Goal: Task Accomplishment & Management: Manage account settings

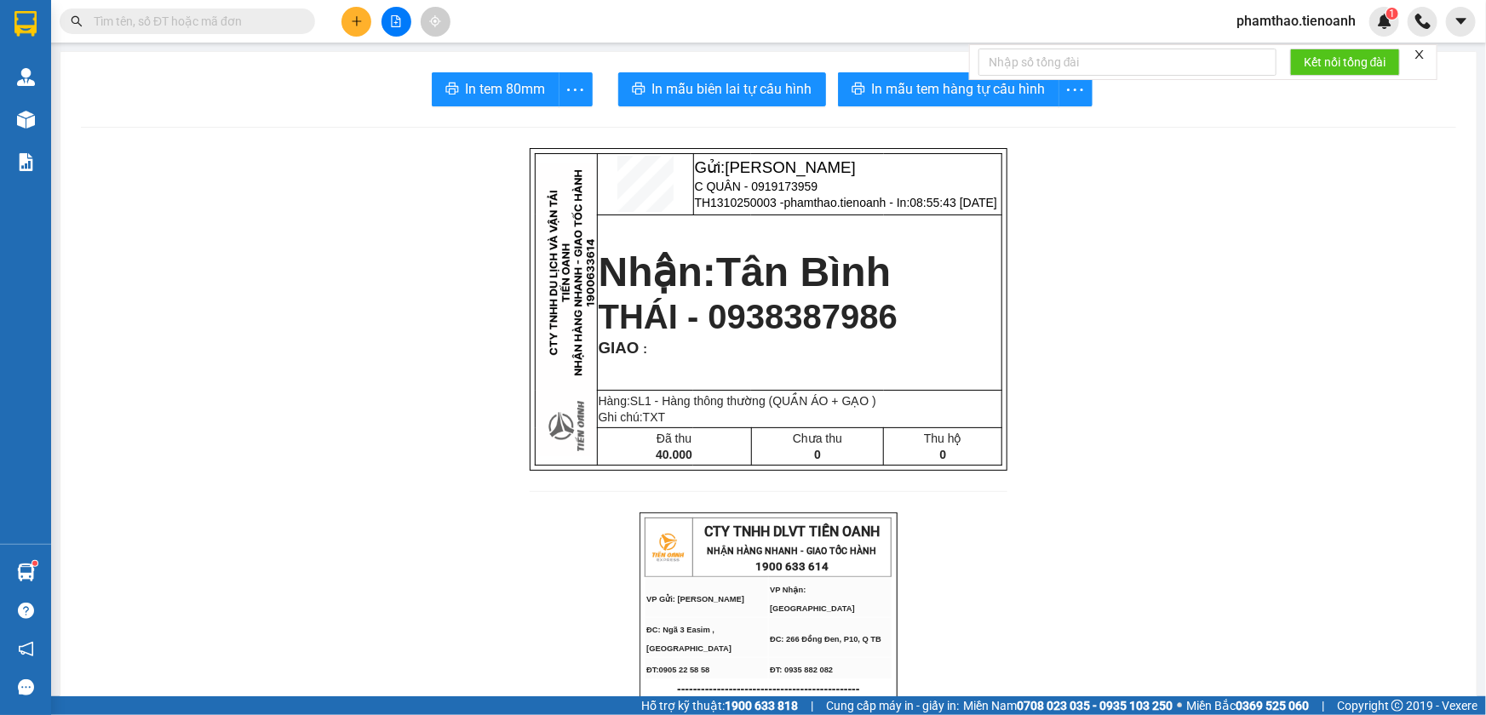
scroll to position [305, 0]
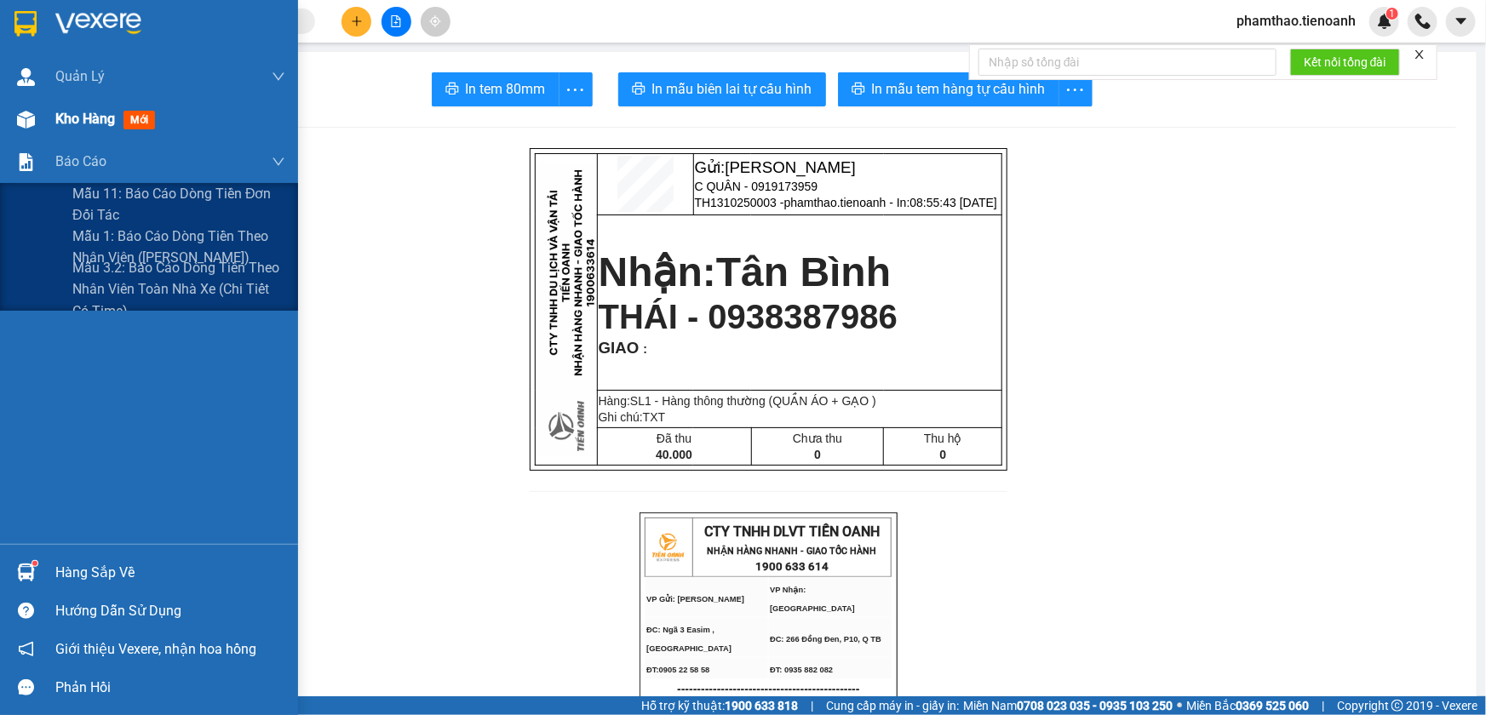
drag, startPoint x: 67, startPoint y: 144, endPoint x: 76, endPoint y: 130, distance: 16.1
click at [71, 135] on div "Quản [PERSON_NAME] lý khách hàng Quản lý khách hàng mới Quản lý giao nhận mới K…" at bounding box center [149, 299] width 298 height 489
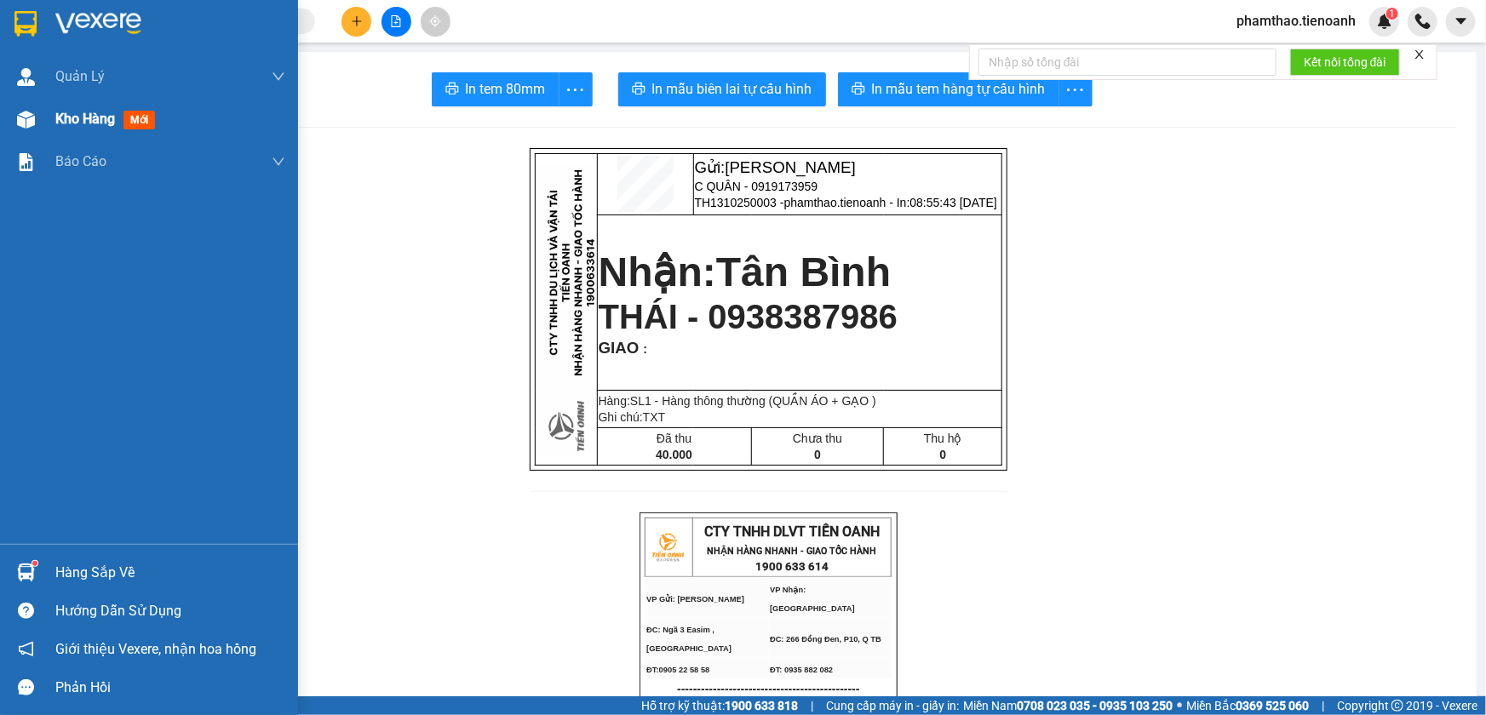
click at [91, 119] on span "Kho hàng" at bounding box center [85, 119] width 60 height 16
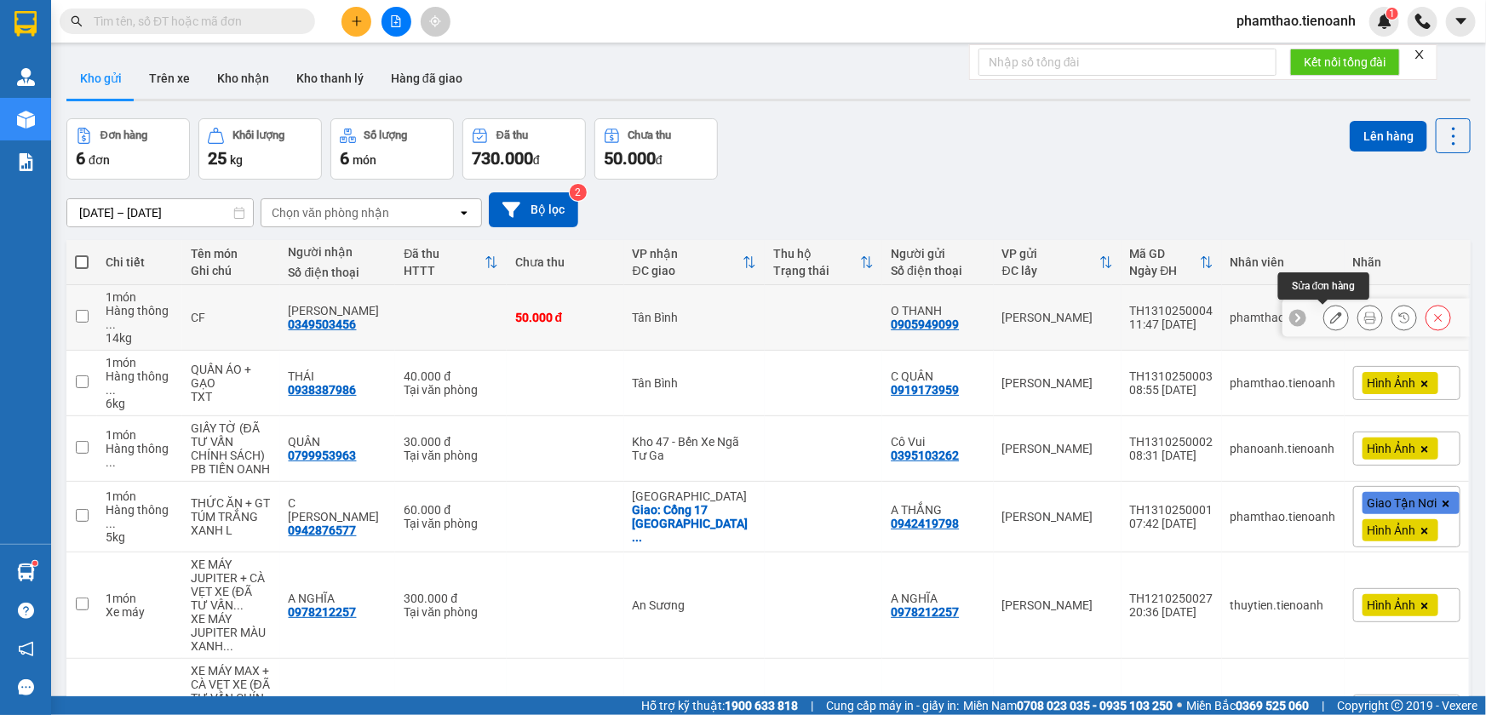
click at [1330, 317] on icon at bounding box center [1336, 318] width 12 height 12
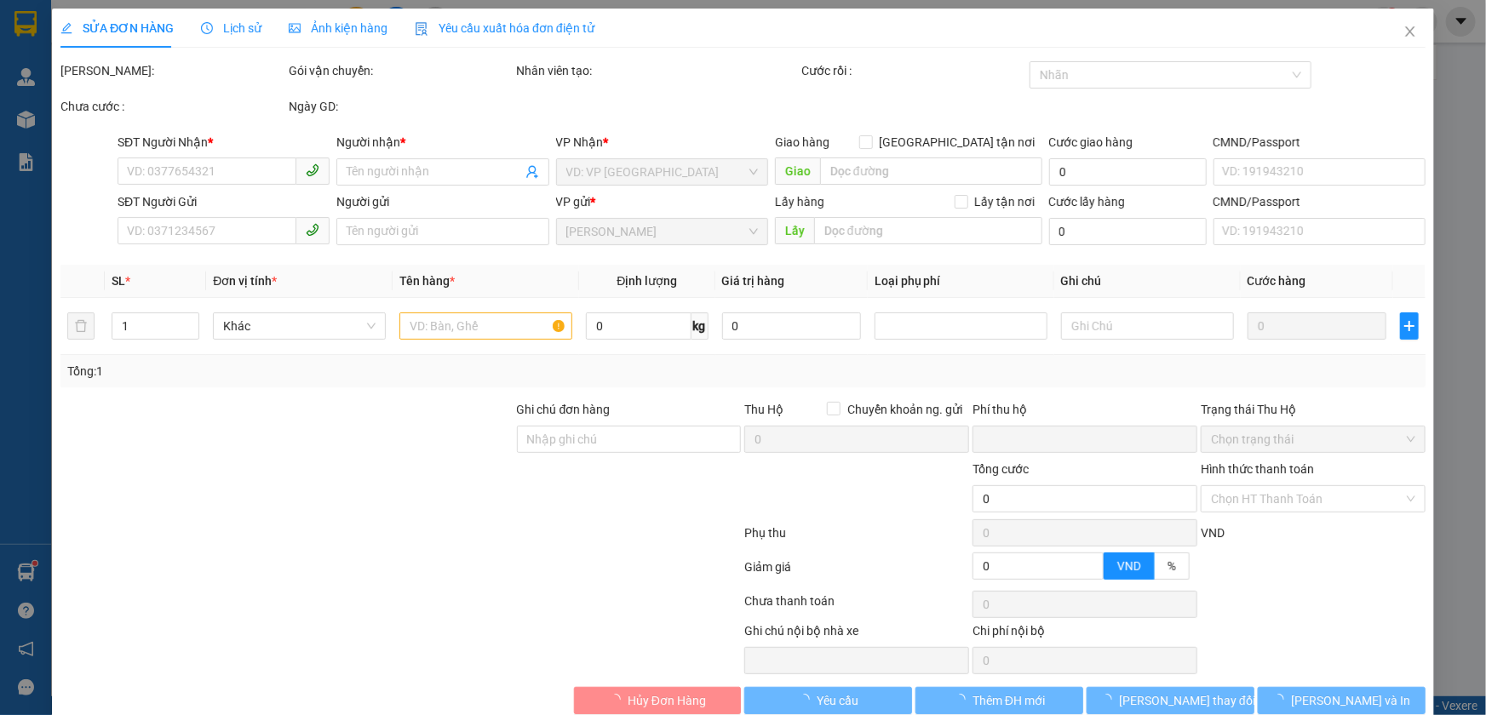
type input "0349503456"
type input "[PERSON_NAME]"
type input "0905949099"
type input "O THANH"
type input "0"
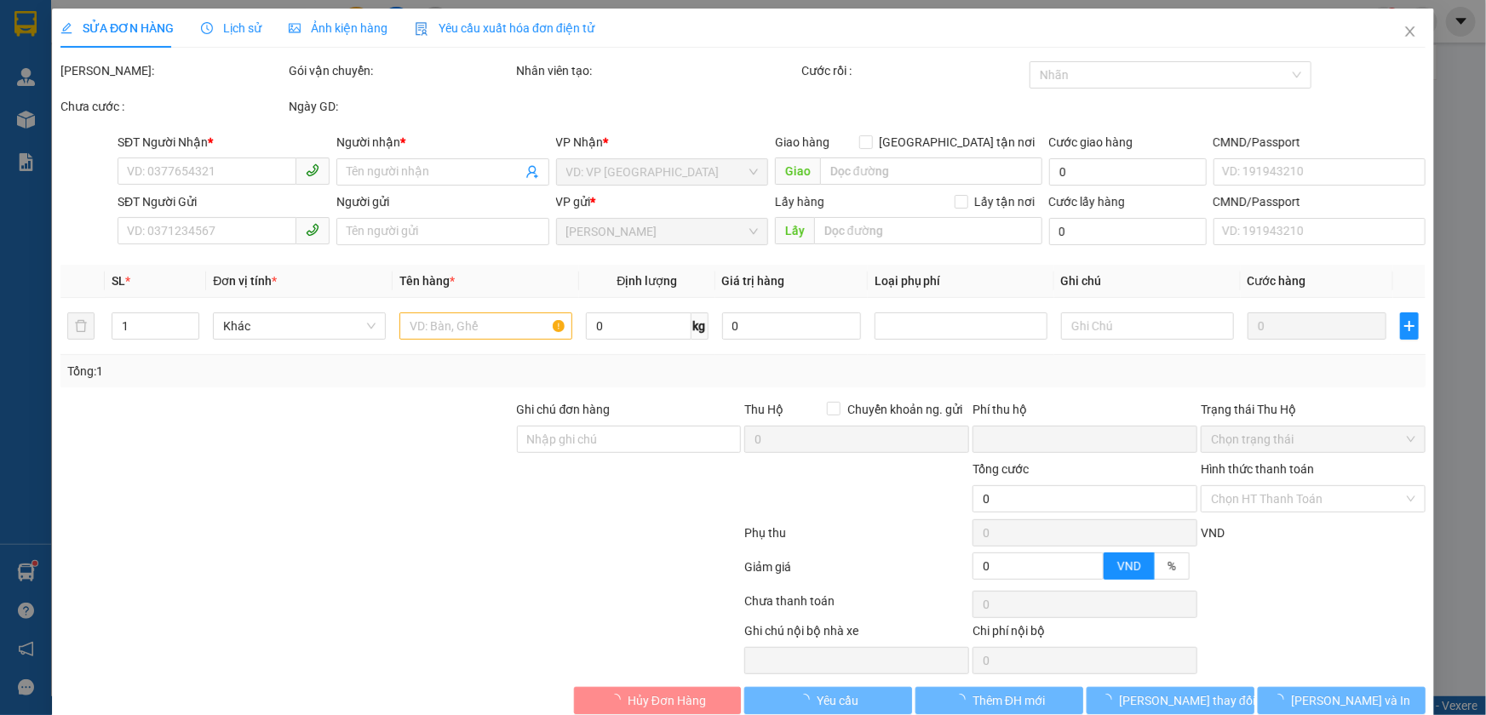
type input "50.000"
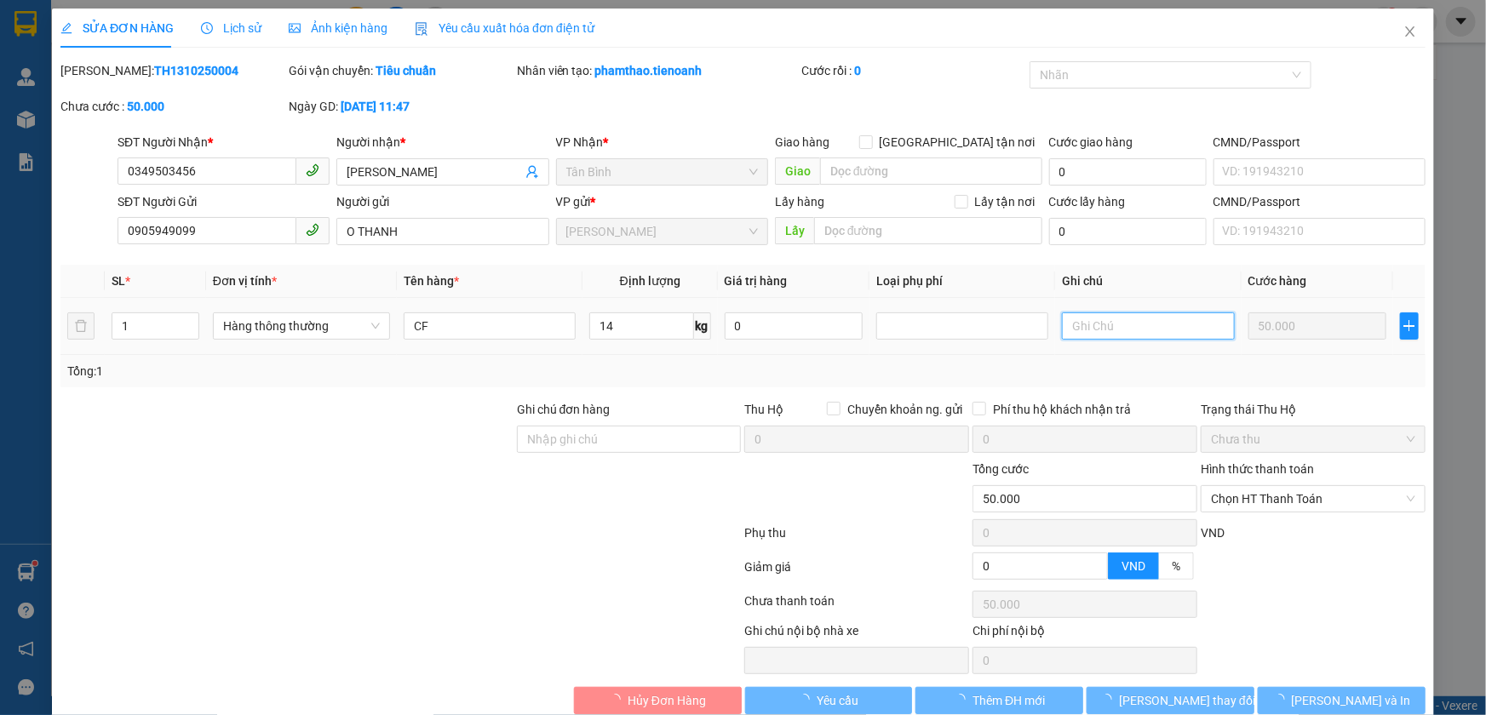
click at [1079, 324] on input "text" at bounding box center [1148, 326] width 172 height 27
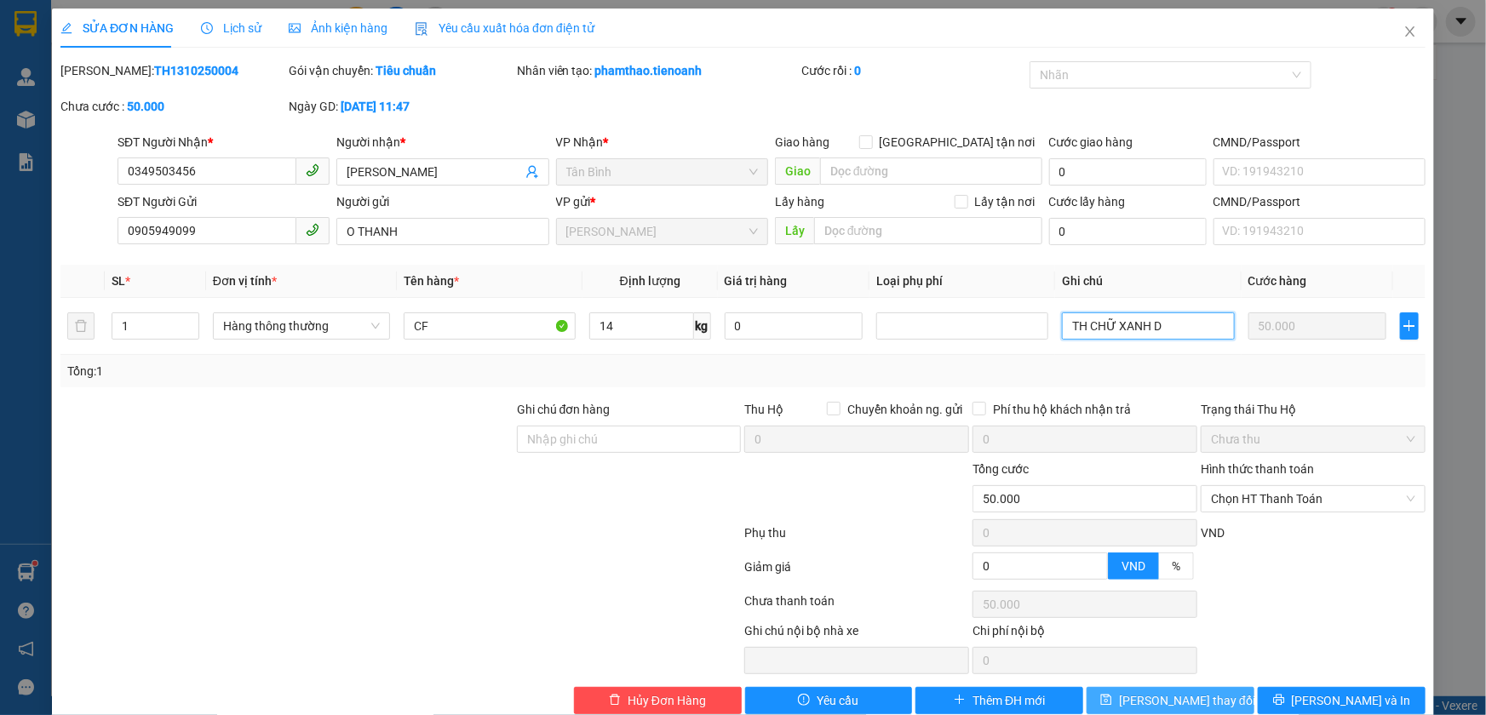
type input "TH CHỮ XANH D"
click at [1218, 701] on button "[PERSON_NAME] thay đổi" at bounding box center [1171, 700] width 168 height 27
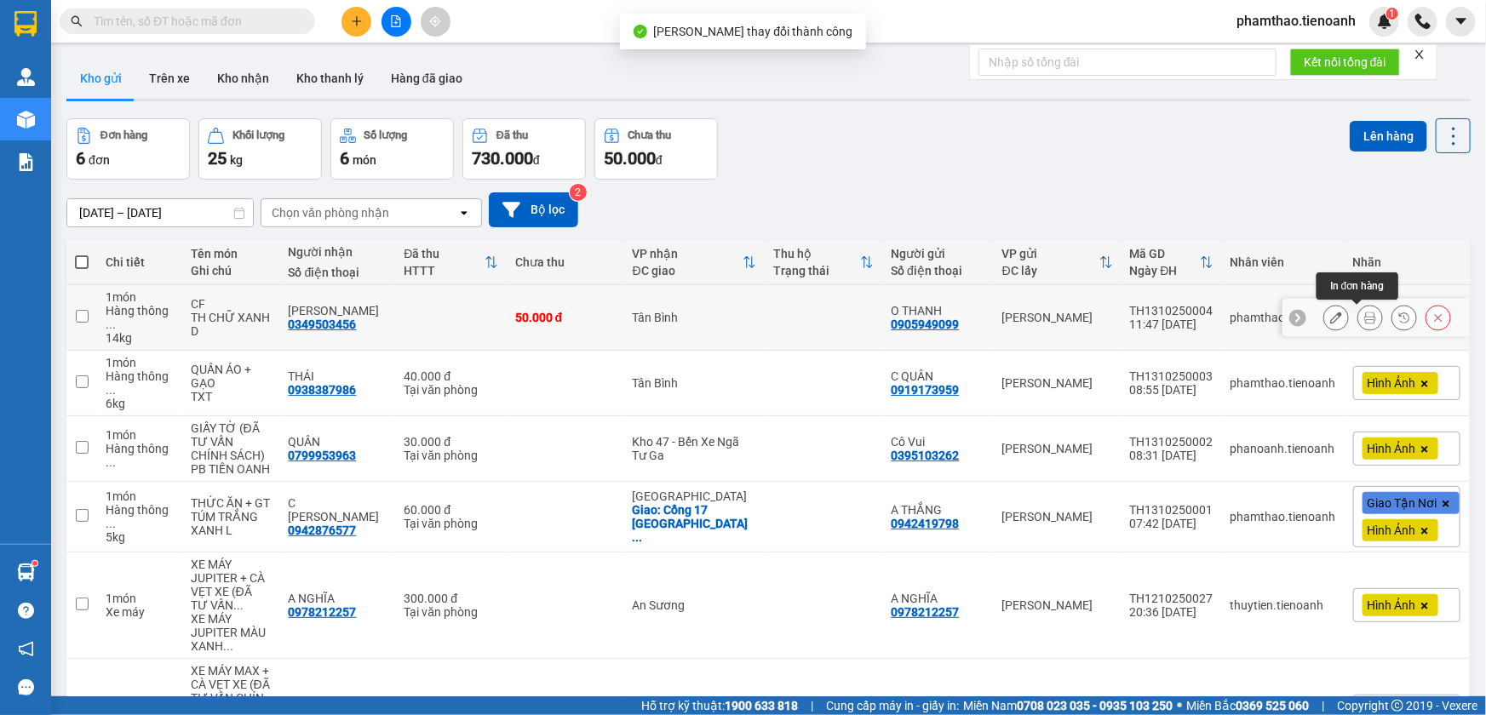
click at [1364, 316] on icon at bounding box center [1370, 318] width 12 height 12
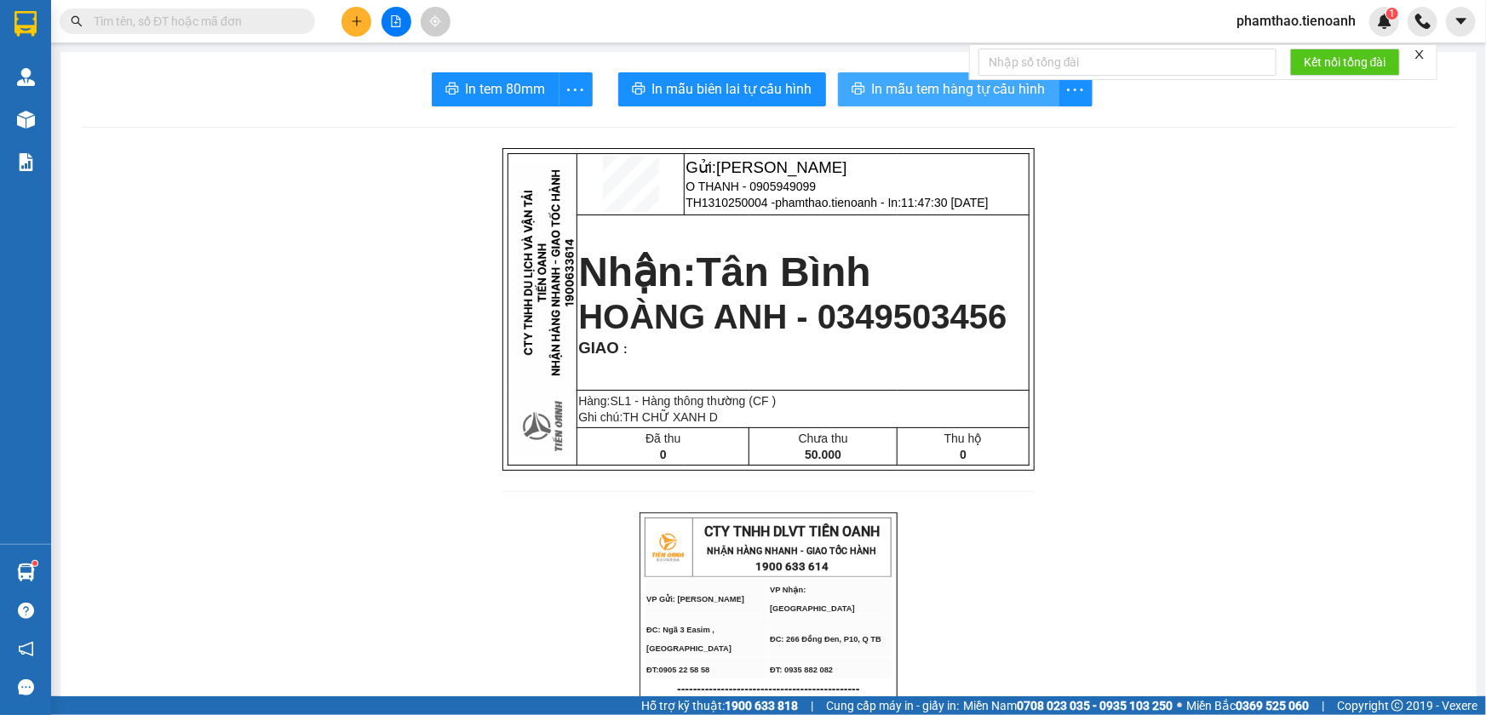
click at [908, 104] on button "In mẫu tem hàng tự cấu hình" at bounding box center [948, 89] width 221 height 34
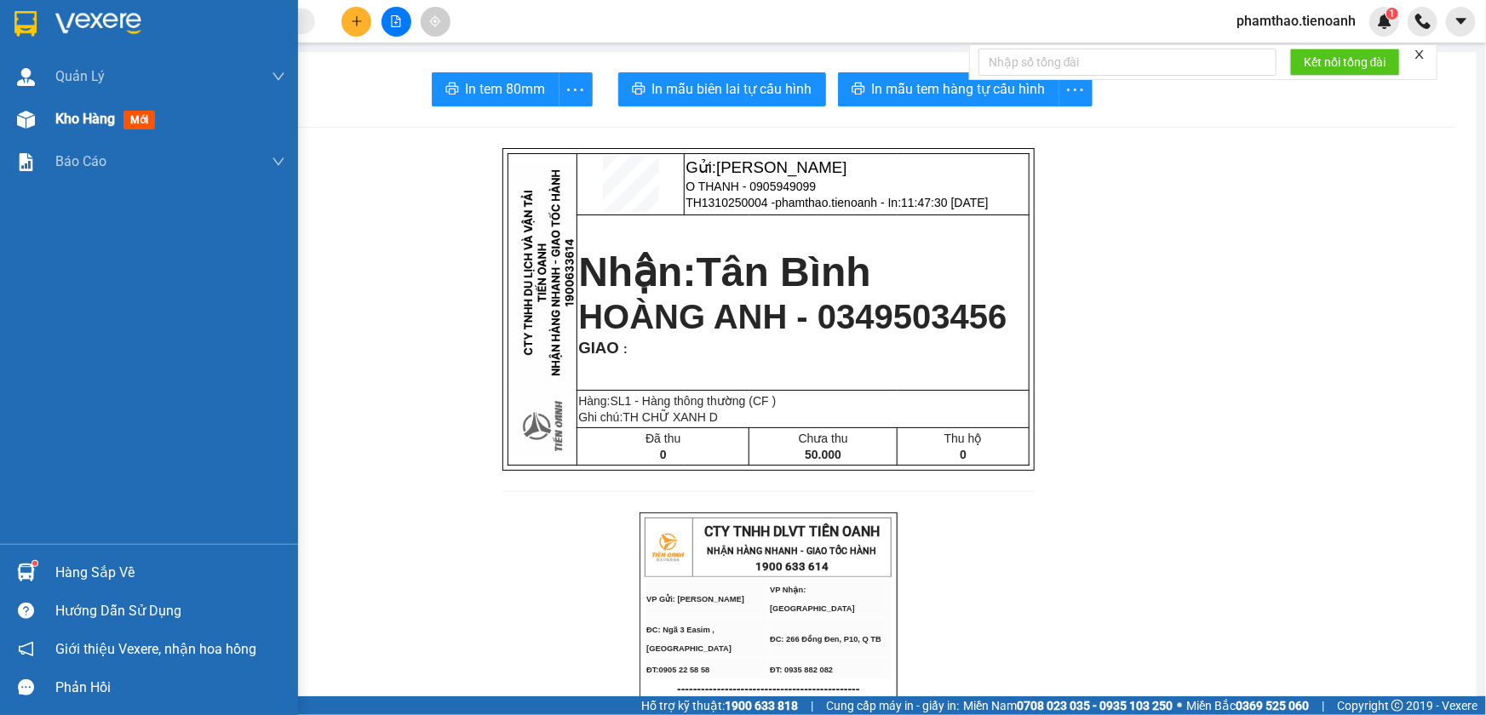
click at [56, 130] on div "Kho hàng mới" at bounding box center [170, 119] width 230 height 43
drag, startPoint x: 65, startPoint y: 125, endPoint x: 77, endPoint y: 125, distance: 11.9
click at [65, 124] on span "Kho hàng" at bounding box center [85, 119] width 60 height 16
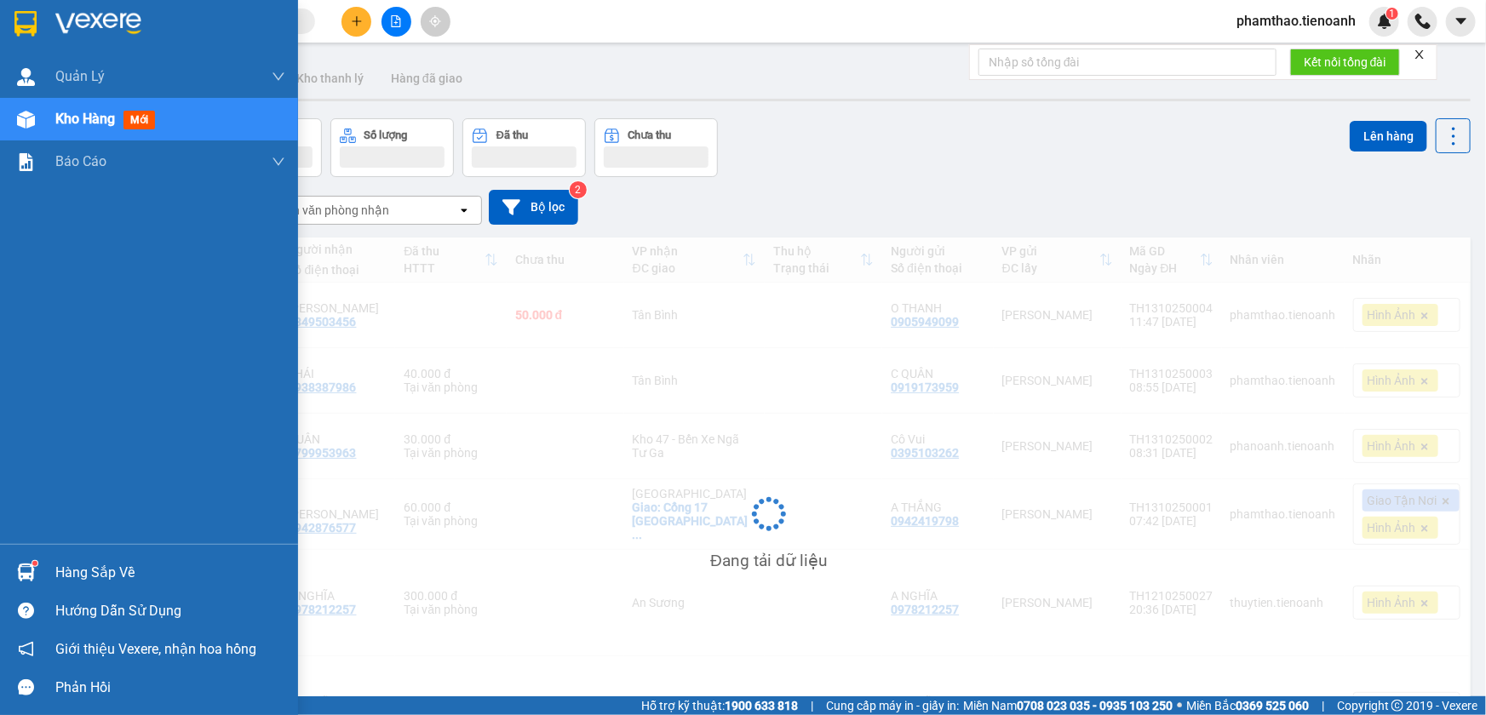
drag, startPoint x: 82, startPoint y: 123, endPoint x: 315, endPoint y: 119, distance: 233.4
click at [84, 123] on span "Kho hàng" at bounding box center [85, 119] width 60 height 16
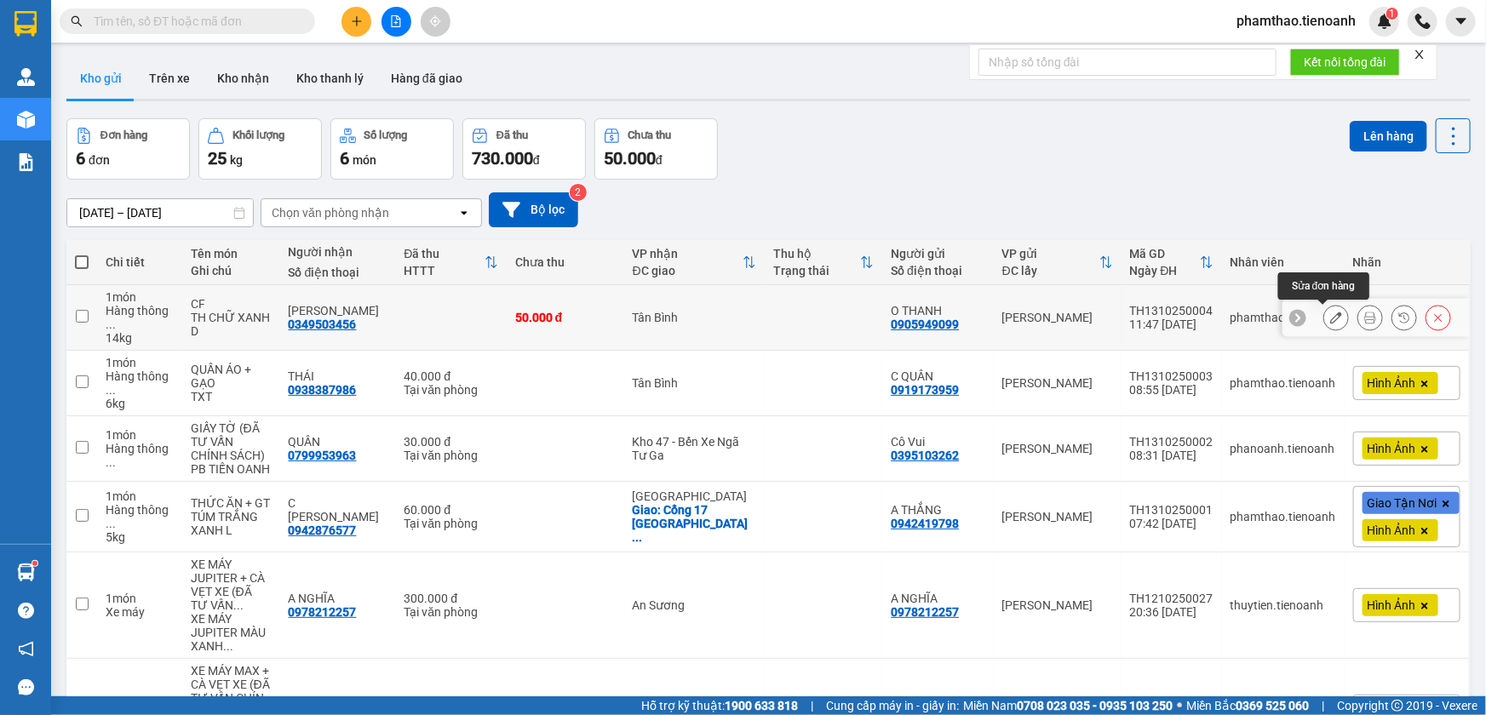
click at [1330, 318] on icon at bounding box center [1336, 318] width 12 height 12
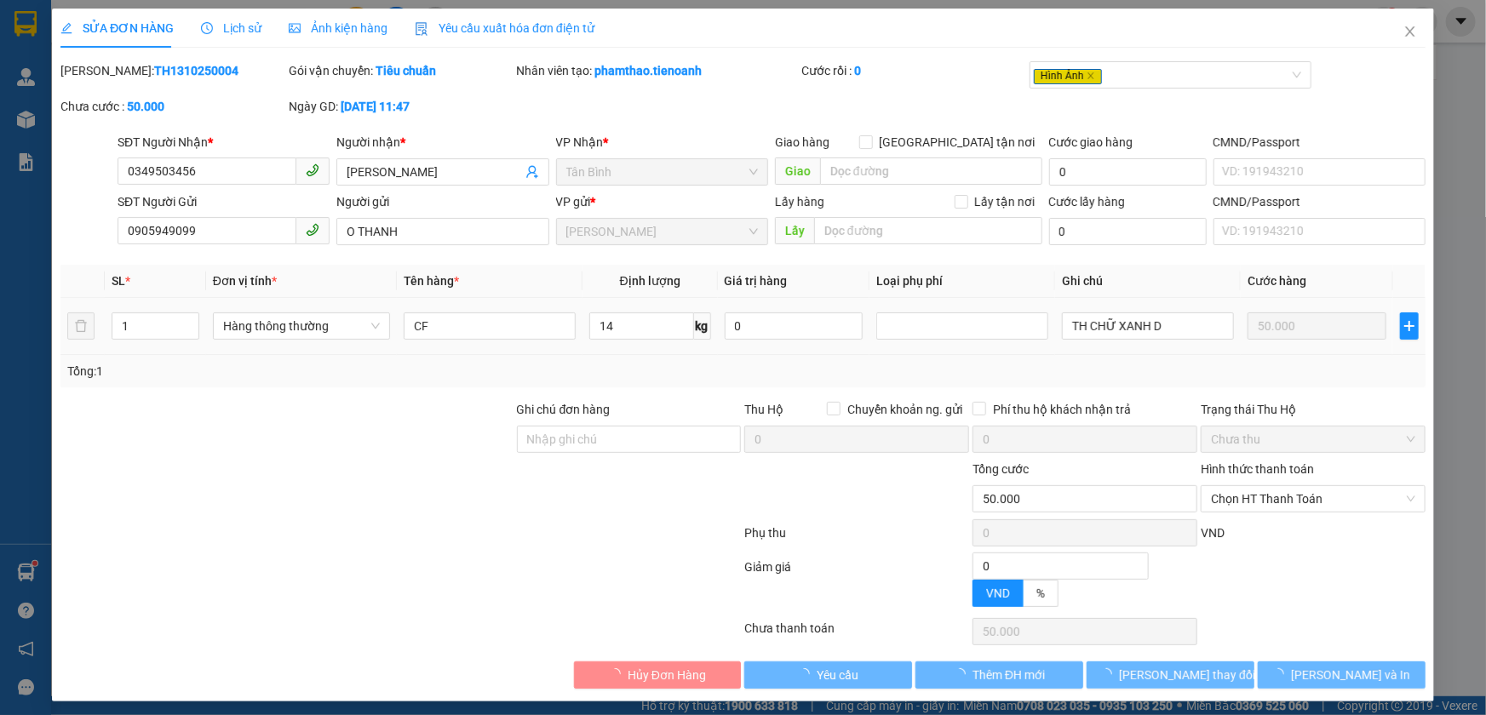
type input "0349503456"
type input "[PERSON_NAME]"
type input "0905949099"
type input "O THANH"
type input "0"
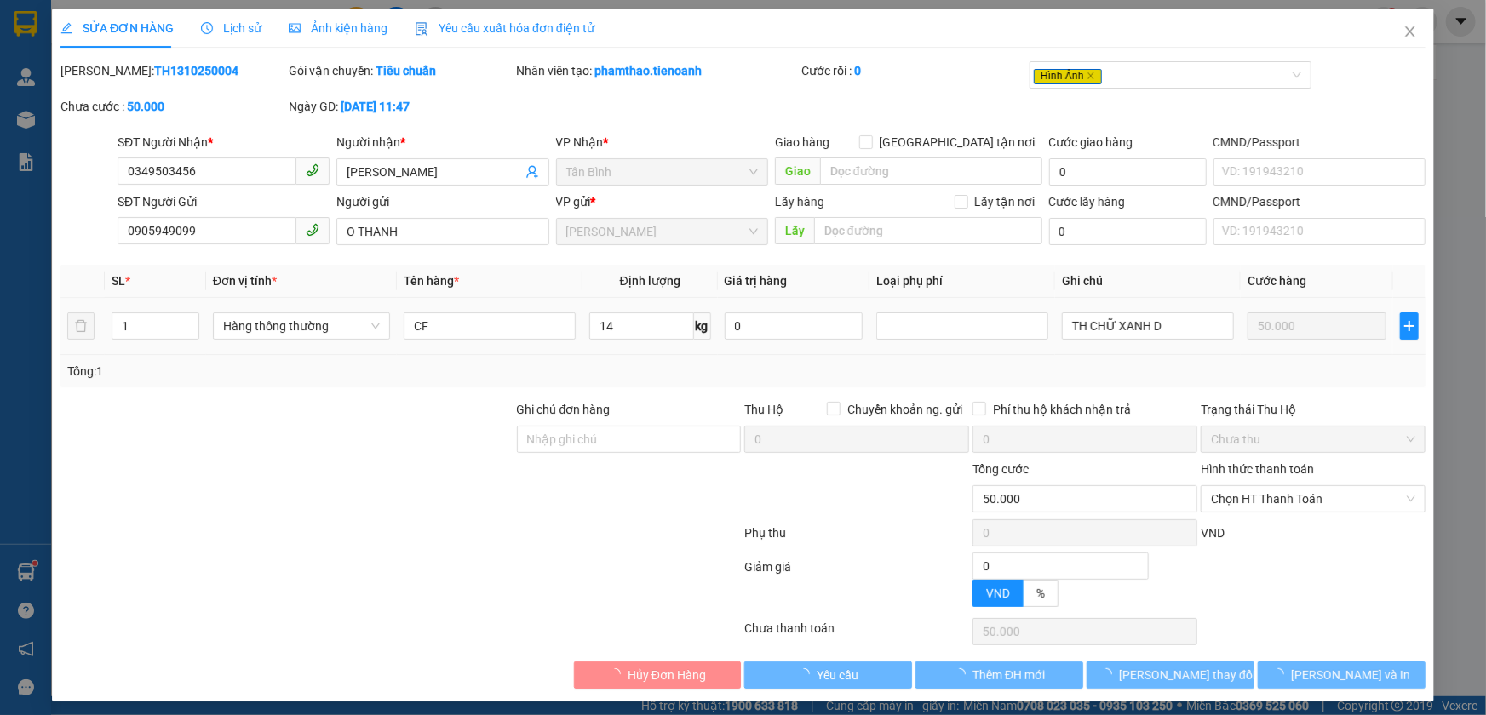
type input "50.000"
click at [1155, 326] on input "TH CHỮ XANH D" at bounding box center [1148, 326] width 172 height 27
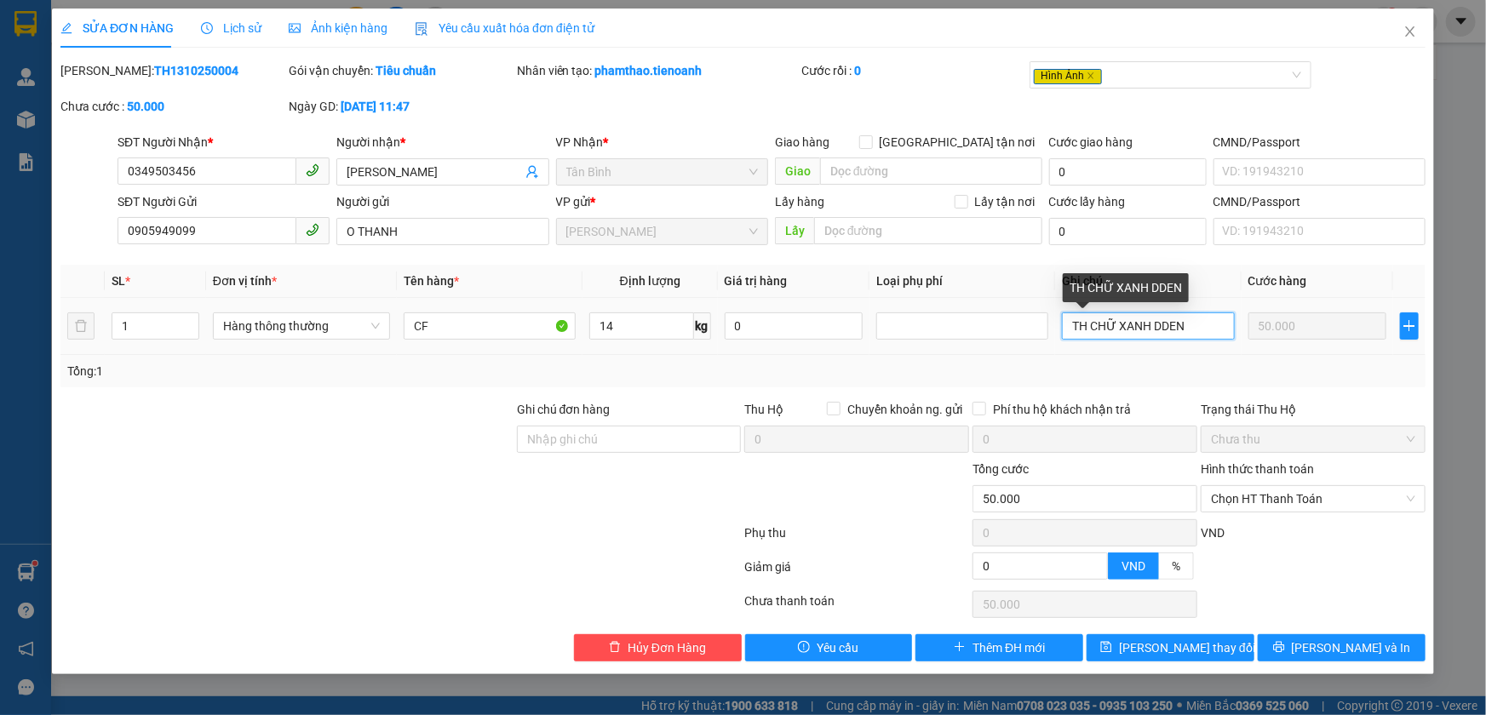
click at [1168, 317] on input "TH CHỮ XANH DDEN" at bounding box center [1148, 326] width 172 height 27
type input "TH CHỮ XANH DEN"
click at [1118, 663] on div "SỬA ĐƠN HÀNG Lịch sử Ảnh kiện hàng Yêu cầu xuất hóa đơn điện tử Total Paid Fee …" at bounding box center [743, 342] width 1382 height 666
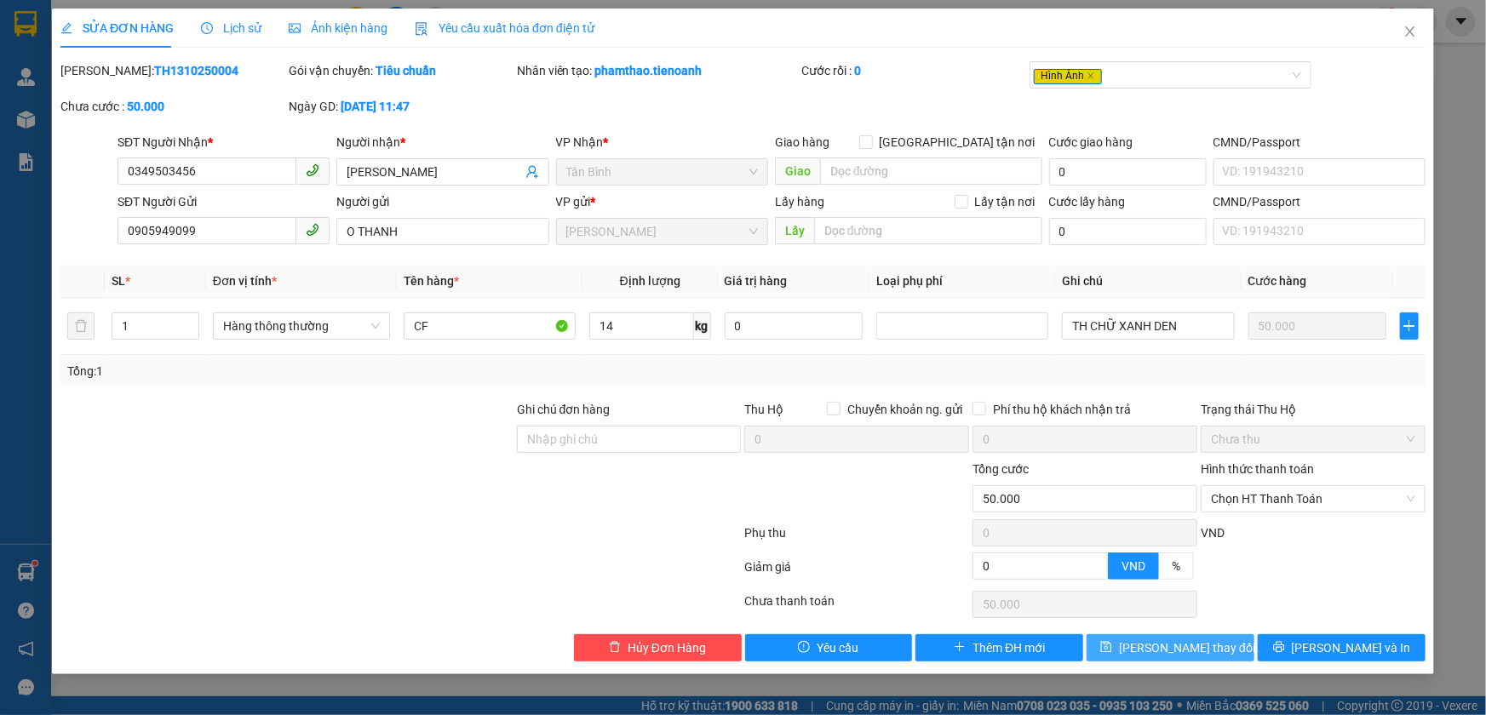
click at [1125, 648] on button "[PERSON_NAME] thay đổi" at bounding box center [1171, 647] width 168 height 27
